Goal: Task Accomplishment & Management: Complete application form

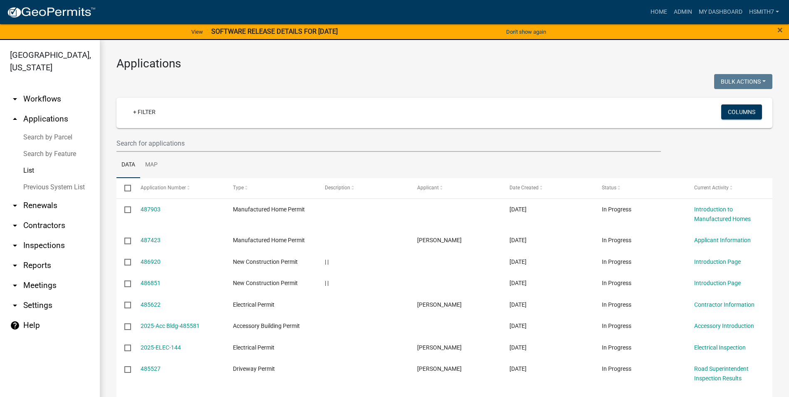
select select "3: 100"
click at [140, 135] on input "text" at bounding box center [388, 143] width 544 height 17
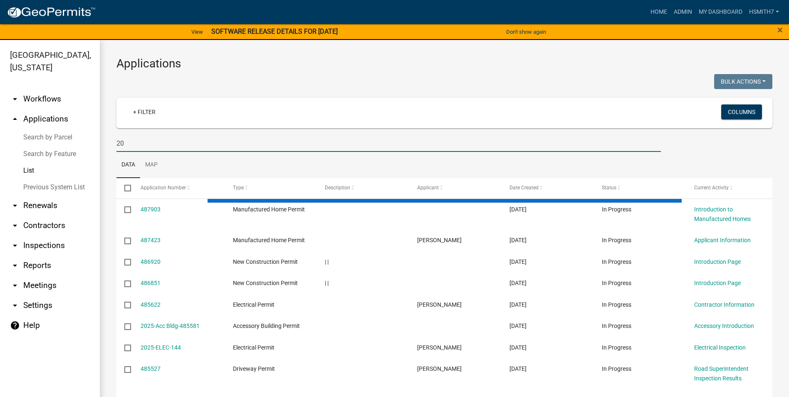
type input "2"
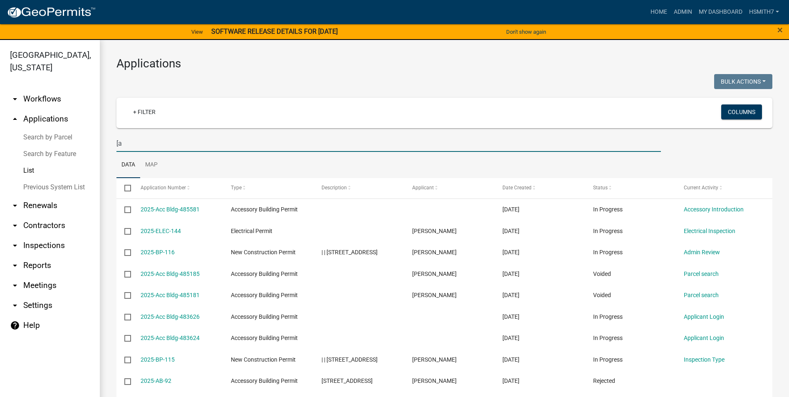
type input "["
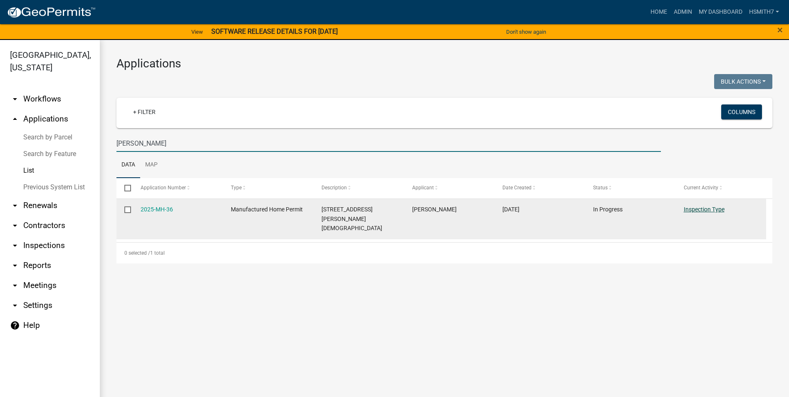
type input "[PERSON_NAME]"
click at [705, 211] on link "Inspection Type" at bounding box center [704, 209] width 41 height 7
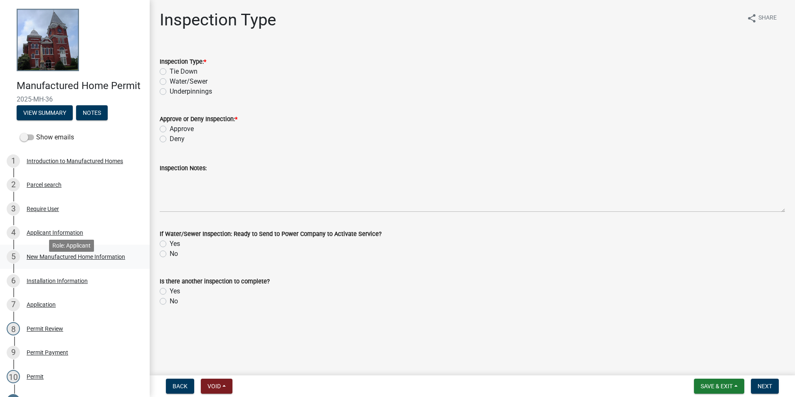
click at [72, 260] on div "New Manufactured Home Information" at bounding box center [76, 257] width 99 height 6
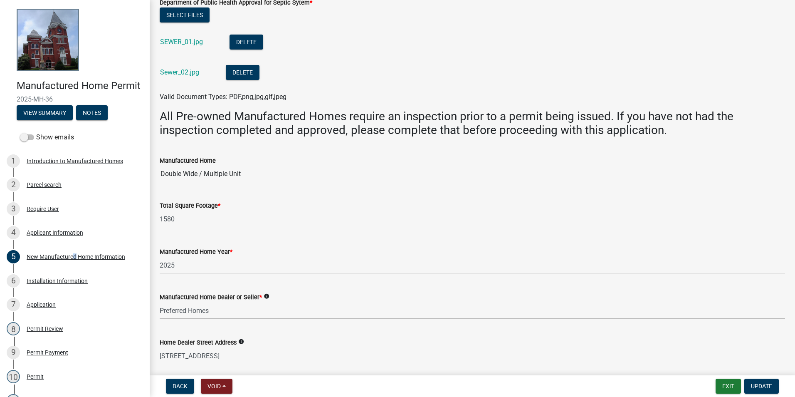
scroll to position [83, 0]
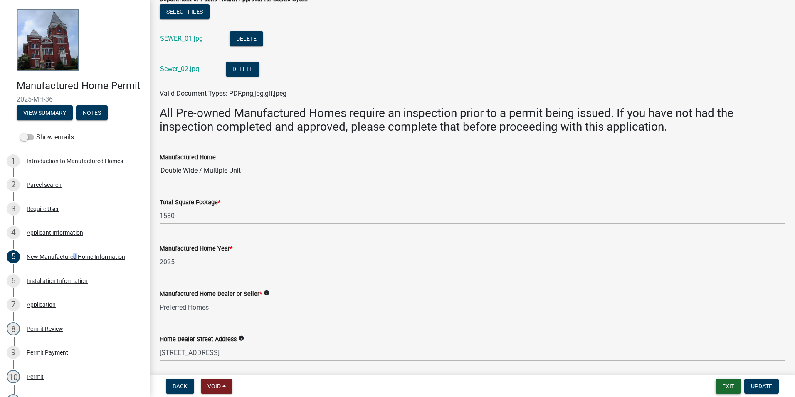
click at [727, 384] on button "Exit" at bounding box center [728, 386] width 25 height 15
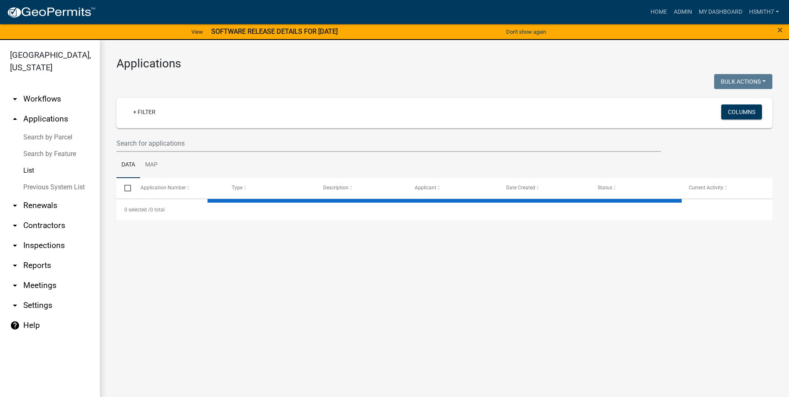
select select "3: 100"
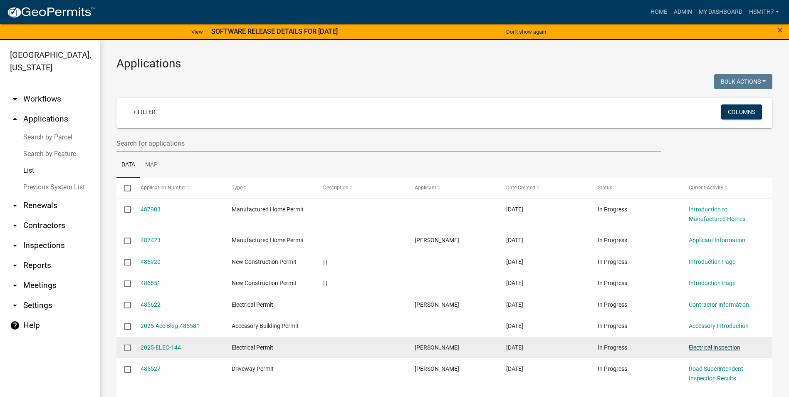
click at [714, 346] on link "Electrical Inspection" at bounding box center [715, 347] width 52 height 7
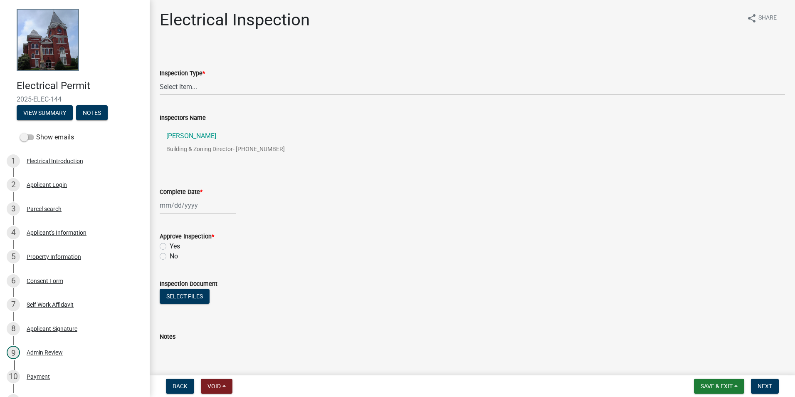
click at [186, 77] on div "Inspection Type *" at bounding box center [473, 73] width 626 height 10
click at [197, 92] on select "Select Item... Temp Pole Final" at bounding box center [473, 86] width 626 height 17
click at [160, 78] on select "Select Item... Temp Pole Final" at bounding box center [473, 86] width 626 height 17
select select "0da33734-e32d-469f-b233-3f88452c29db"
click at [188, 208] on div at bounding box center [198, 205] width 76 height 17
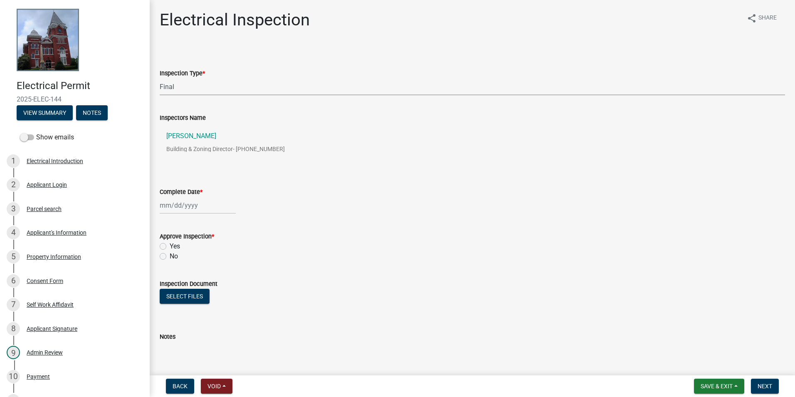
select select "10"
select select "2025"
click at [198, 244] on div "1" at bounding box center [194, 249] width 13 height 13
type input "[DATE]"
click at [176, 241] on label "Yes" at bounding box center [175, 246] width 10 height 10
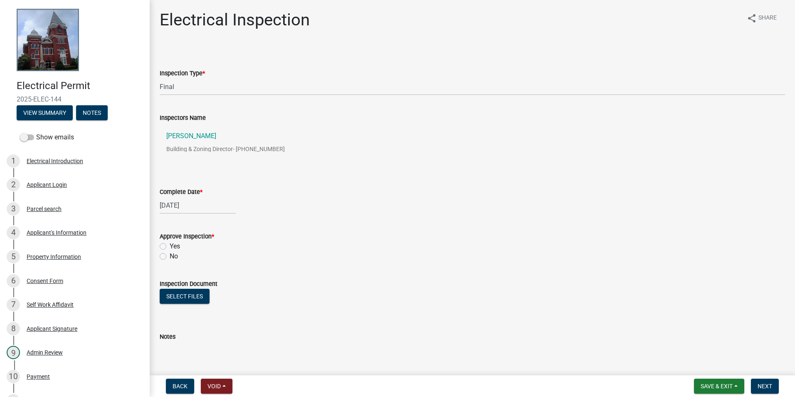
click at [175, 241] on input "Yes" at bounding box center [172, 243] width 5 height 5
radio input "true"
click at [774, 388] on button "Next" at bounding box center [765, 386] width 28 height 15
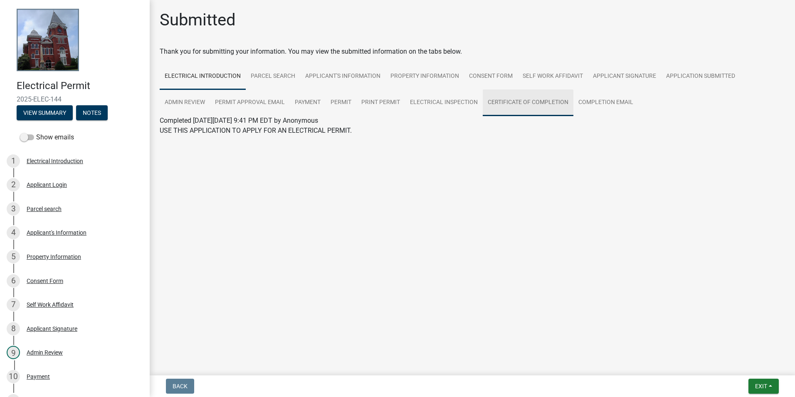
click at [564, 97] on link "Certificate of Completion" at bounding box center [528, 102] width 91 height 27
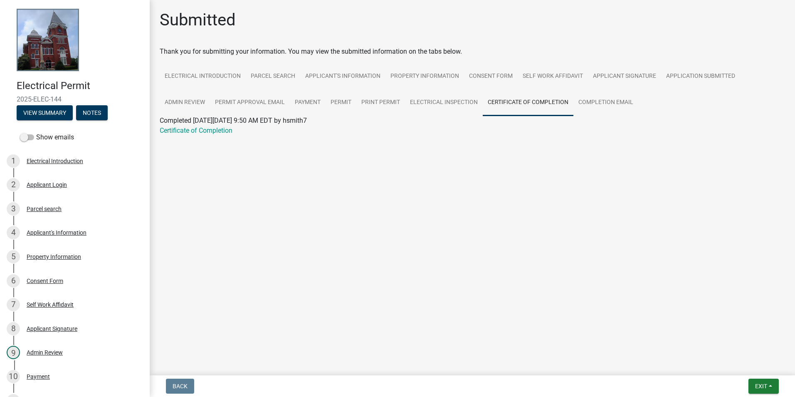
click at [231, 138] on wm-application-readonly "Electrical Introduction Parcel search Applicant's Information Property Informat…" at bounding box center [473, 104] width 626 height 82
click at [225, 132] on link "Certificate of Completion" at bounding box center [196, 130] width 73 height 8
click at [185, 68] on link "Electrical Introduction" at bounding box center [203, 76] width 86 height 27
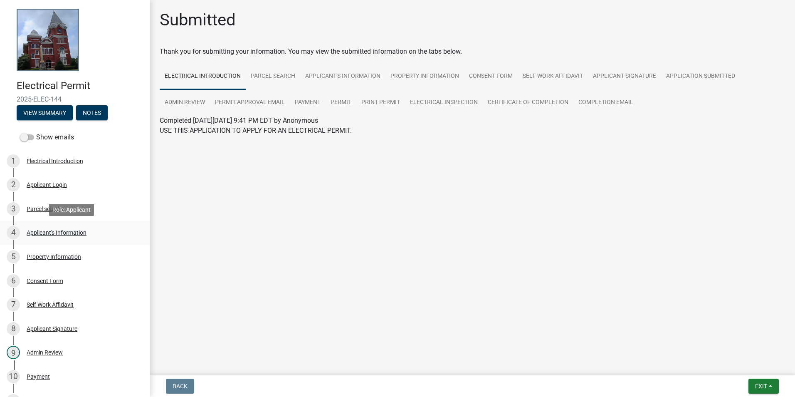
click at [86, 228] on div "4 Applicant's Information" at bounding box center [72, 232] width 130 height 13
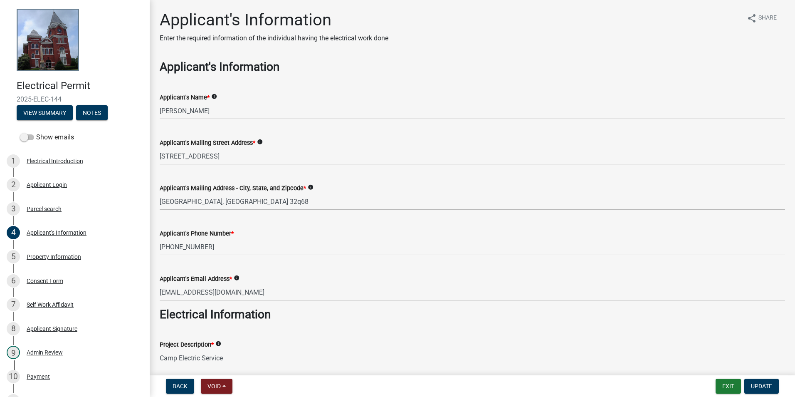
click at [262, 282] on div "Applicant's Email Address * info" at bounding box center [473, 279] width 626 height 10
click at [262, 283] on div "Applicant's Email Address * info" at bounding box center [473, 279] width 626 height 10
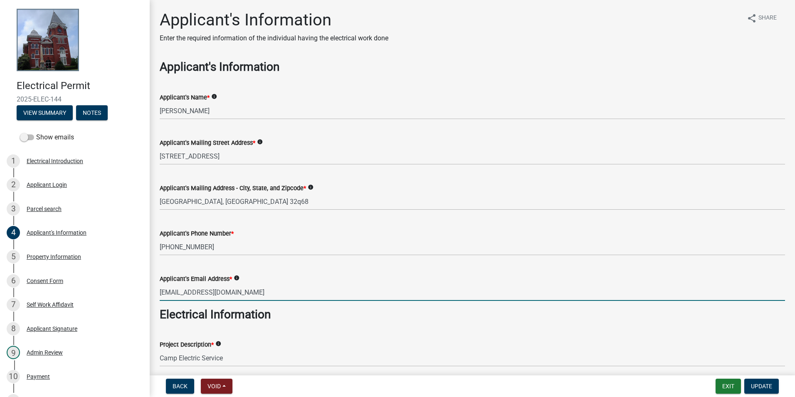
click at [262, 286] on input "[EMAIL_ADDRESS][DOMAIN_NAME]" at bounding box center [473, 292] width 626 height 17
